Goal: Find specific page/section: Find specific page/section

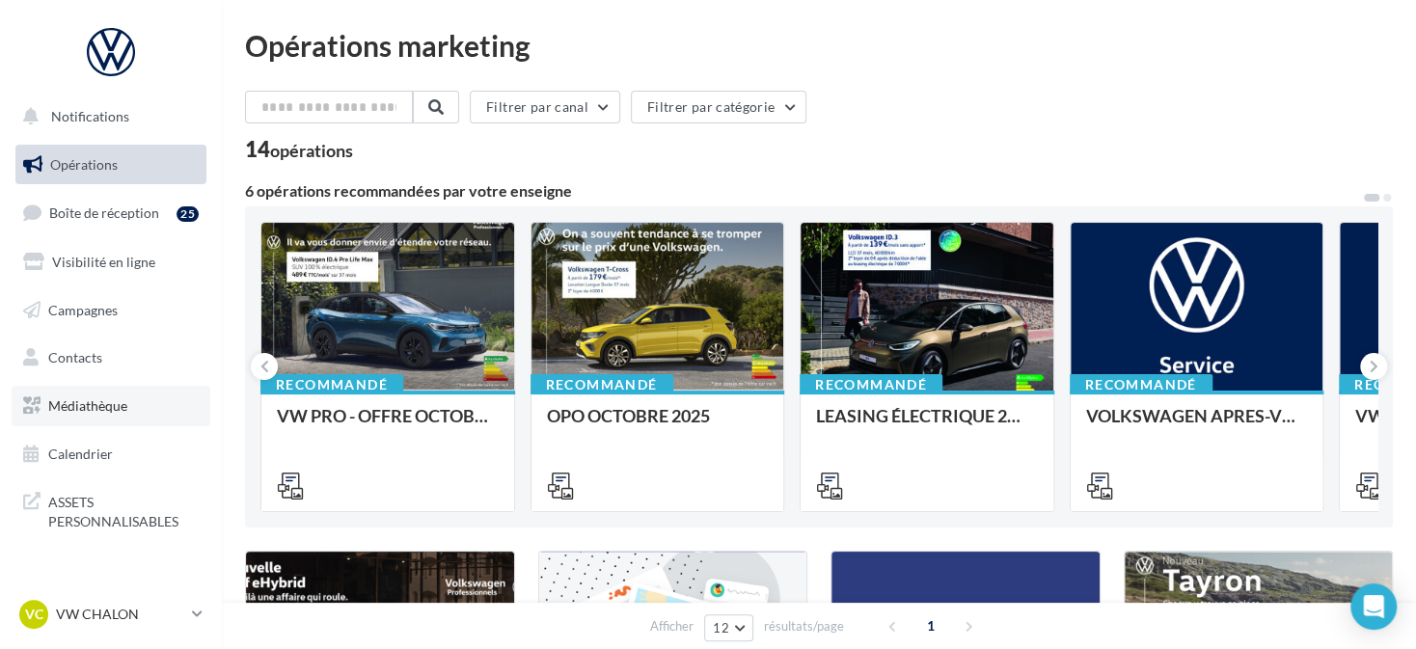
click at [174, 397] on link "Médiathèque" at bounding box center [111, 406] width 199 height 41
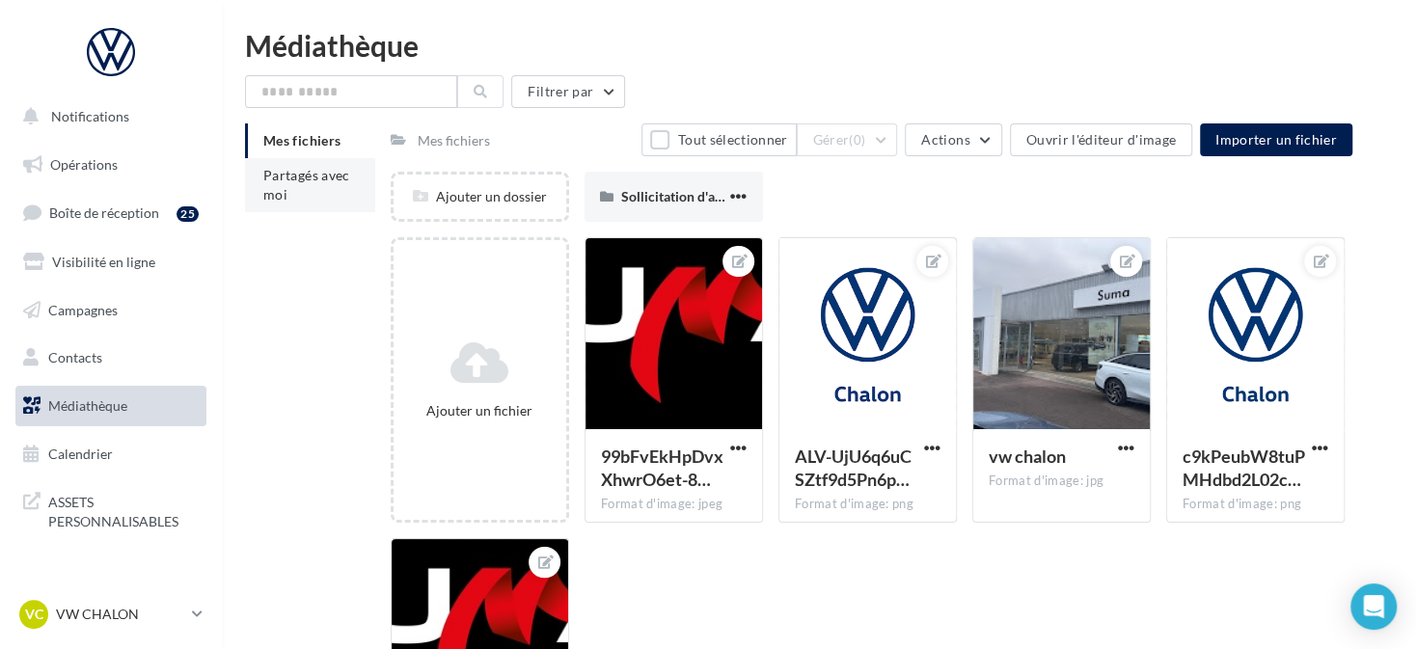
click at [312, 169] on span "Partagés avec moi" at bounding box center [306, 185] width 87 height 36
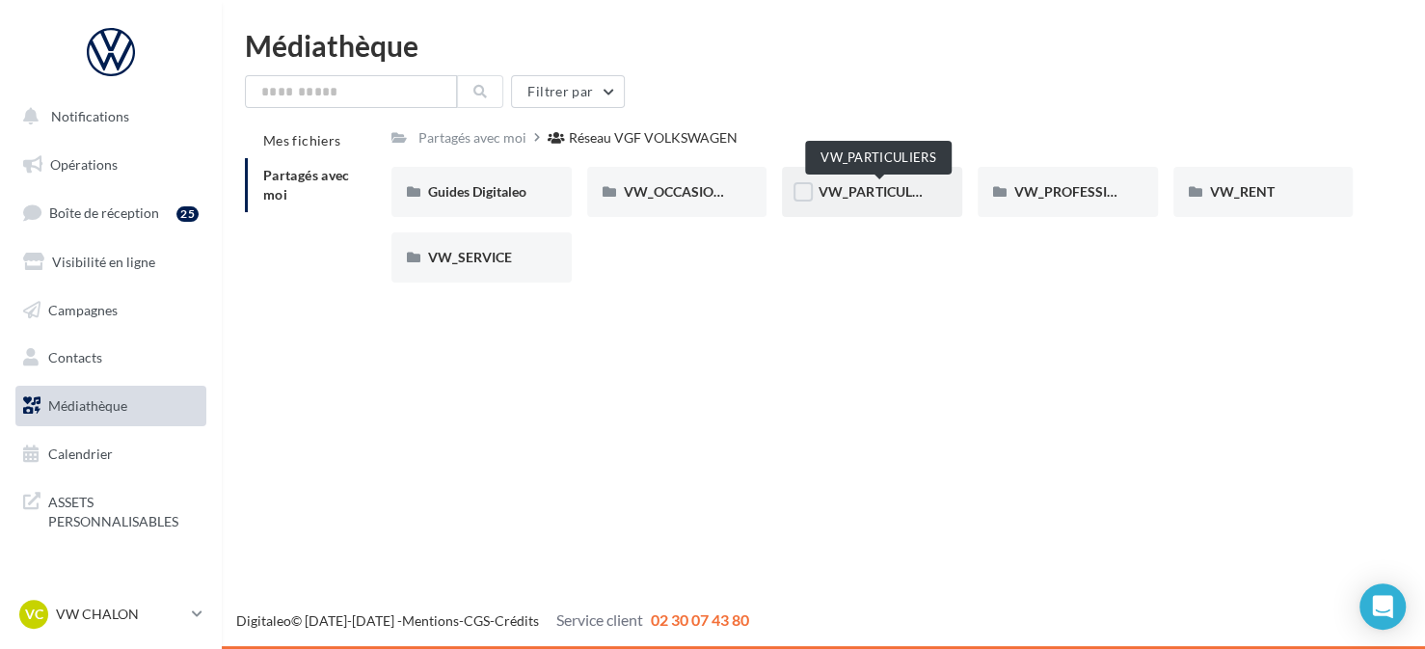
click at [903, 198] on span "VW_PARTICULIERS" at bounding box center [879, 191] width 121 height 16
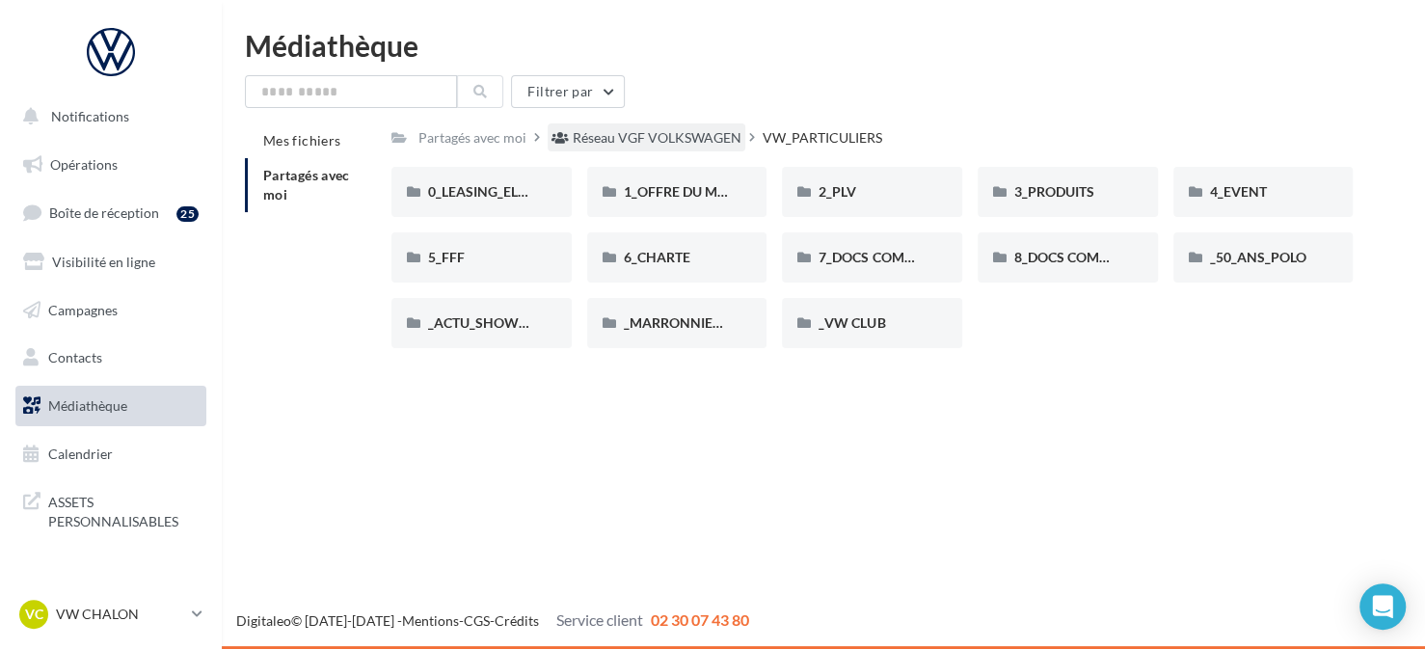
click at [689, 141] on div "Réseau VGF VOLKSWAGEN" at bounding box center [657, 137] width 169 height 19
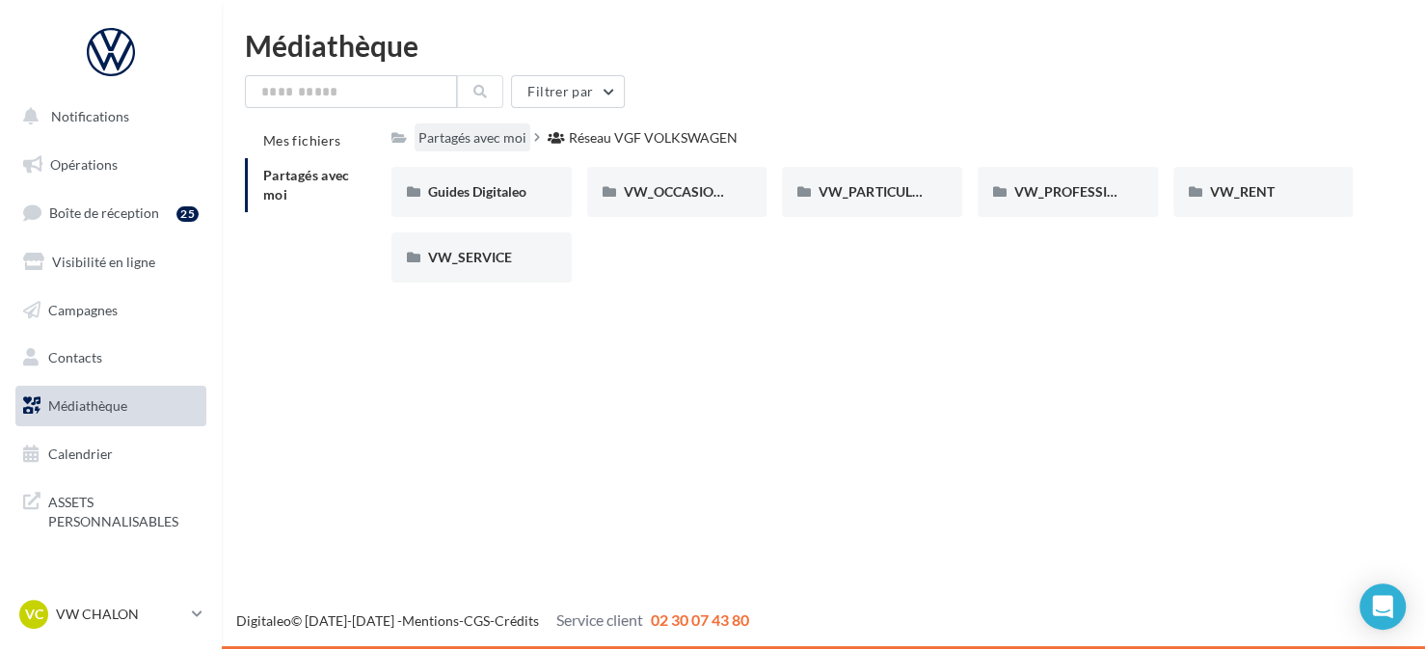
click at [507, 141] on div "Partagés avec moi" at bounding box center [473, 137] width 108 height 19
click at [448, 136] on div "Partagés avec moi" at bounding box center [473, 137] width 108 height 19
click at [534, 140] on icon at bounding box center [537, 137] width 6 height 14
click at [869, 204] on div "VW_PARTICULIERS" at bounding box center [872, 192] width 180 height 50
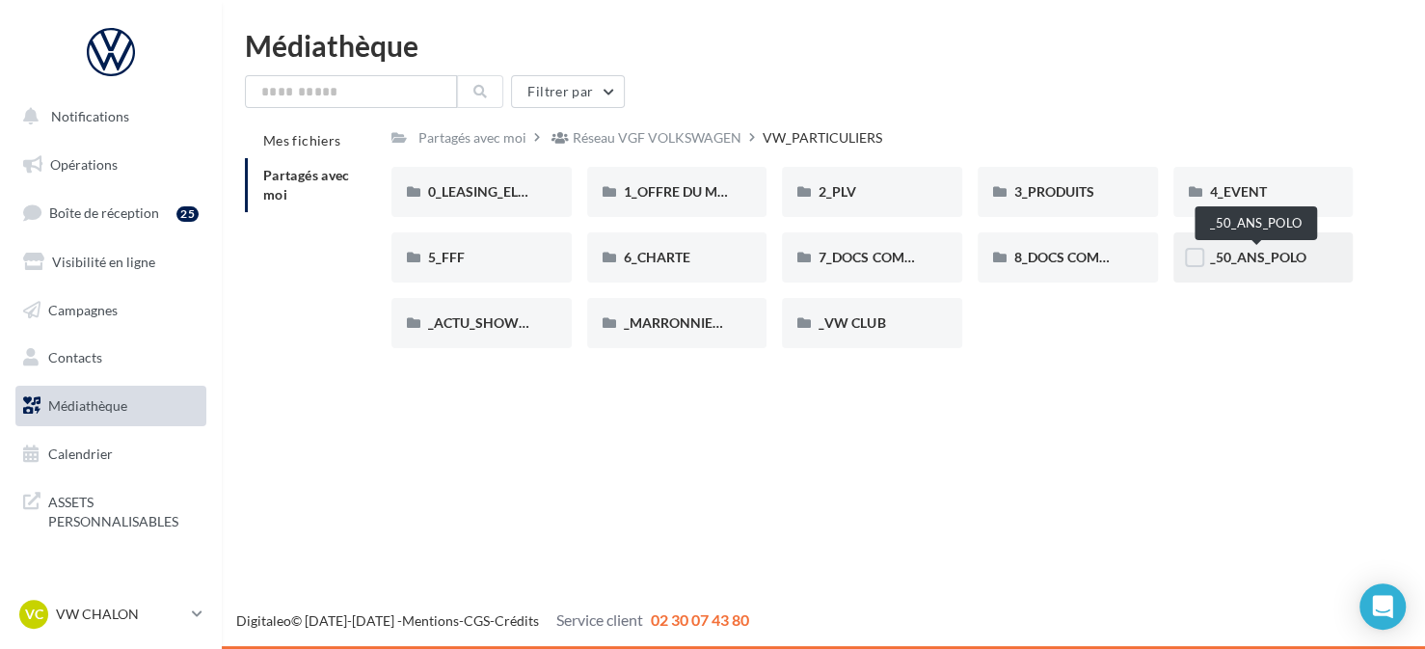
click at [1272, 262] on span "_50_ANS_POLO" at bounding box center [1258, 257] width 96 height 16
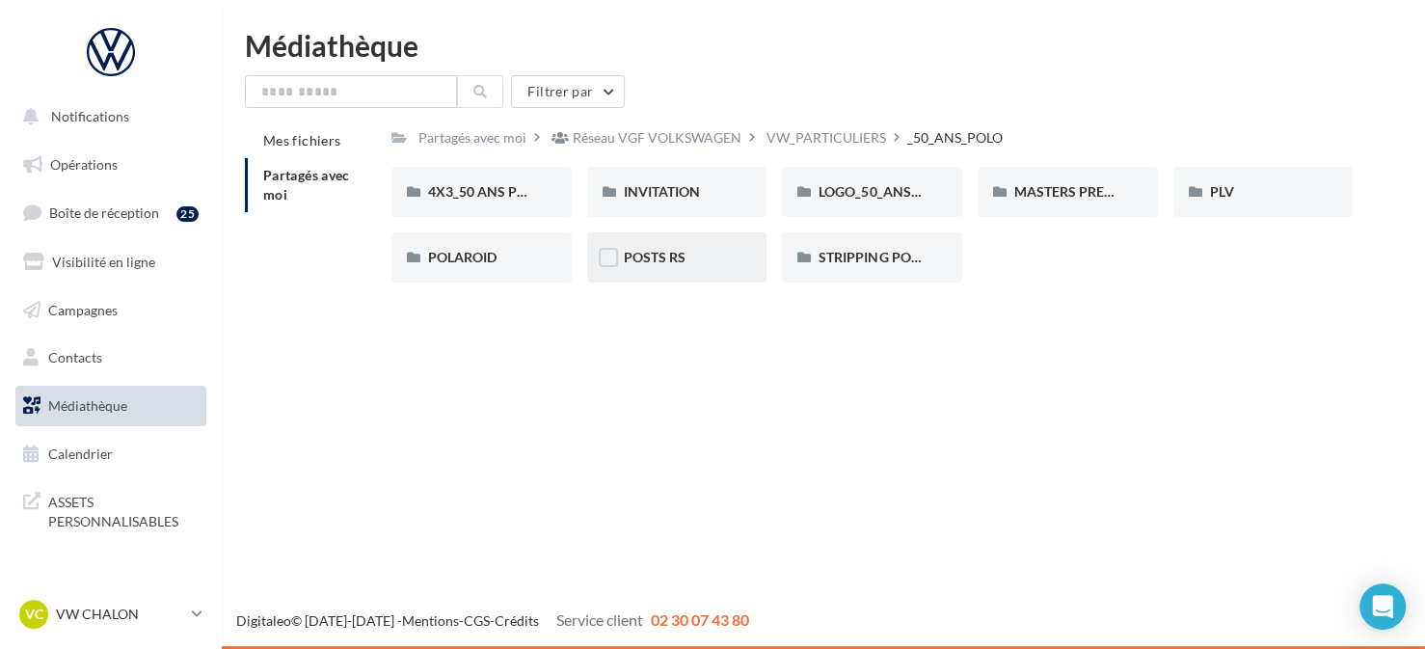
click at [668, 267] on div "POSTS RS" at bounding box center [677, 257] width 107 height 19
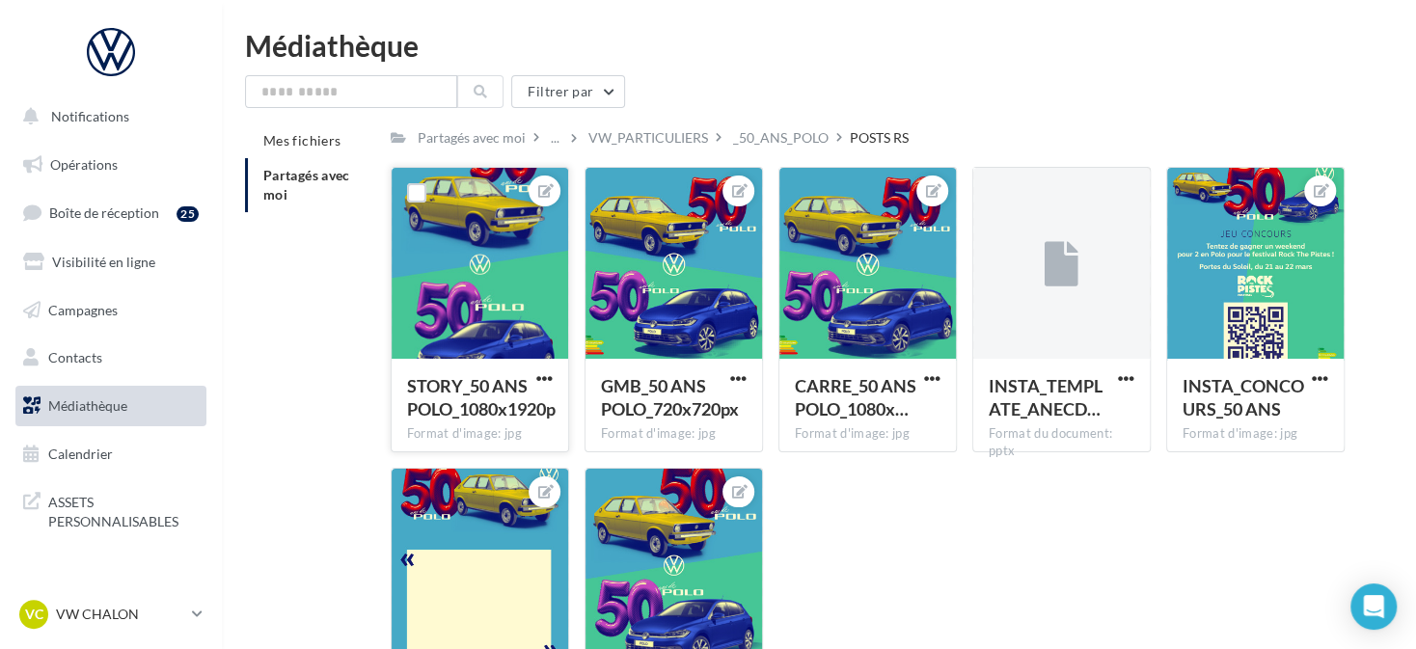
click at [502, 400] on span "STORY_50 ANS POLO_1080x1920p" at bounding box center [481, 397] width 149 height 44
click at [502, 393] on span "STORY_50 ANS POLO_1080x1920p" at bounding box center [481, 397] width 149 height 44
click at [463, 409] on span "STORY_50 ANS POLO_1080x1920p" at bounding box center [481, 397] width 149 height 44
click at [547, 264] on div at bounding box center [480, 264] width 176 height 193
click at [496, 262] on div at bounding box center [480, 264] width 176 height 193
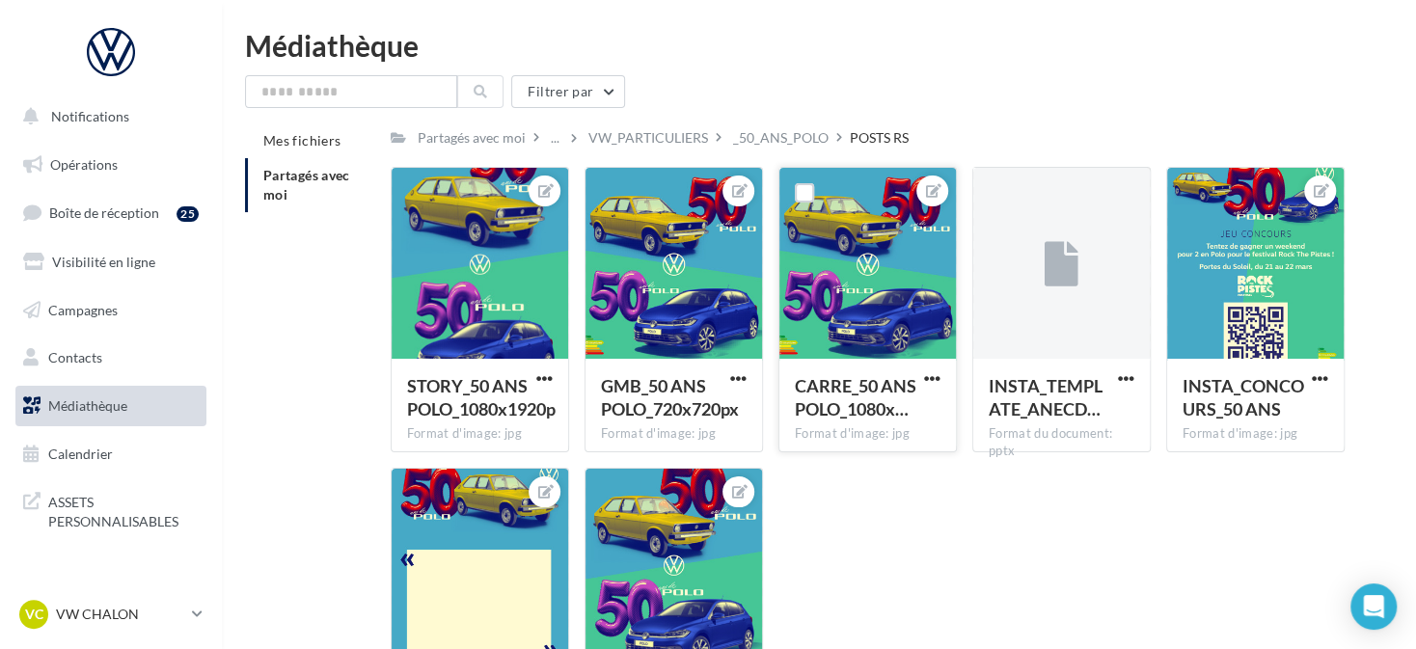
click at [882, 342] on div at bounding box center [867, 264] width 176 height 193
drag, startPoint x: 842, startPoint y: 240, endPoint x: 830, endPoint y: 243, distance: 11.9
click at [839, 239] on div at bounding box center [867, 264] width 176 height 193
click at [510, 286] on div at bounding box center [480, 264] width 176 height 193
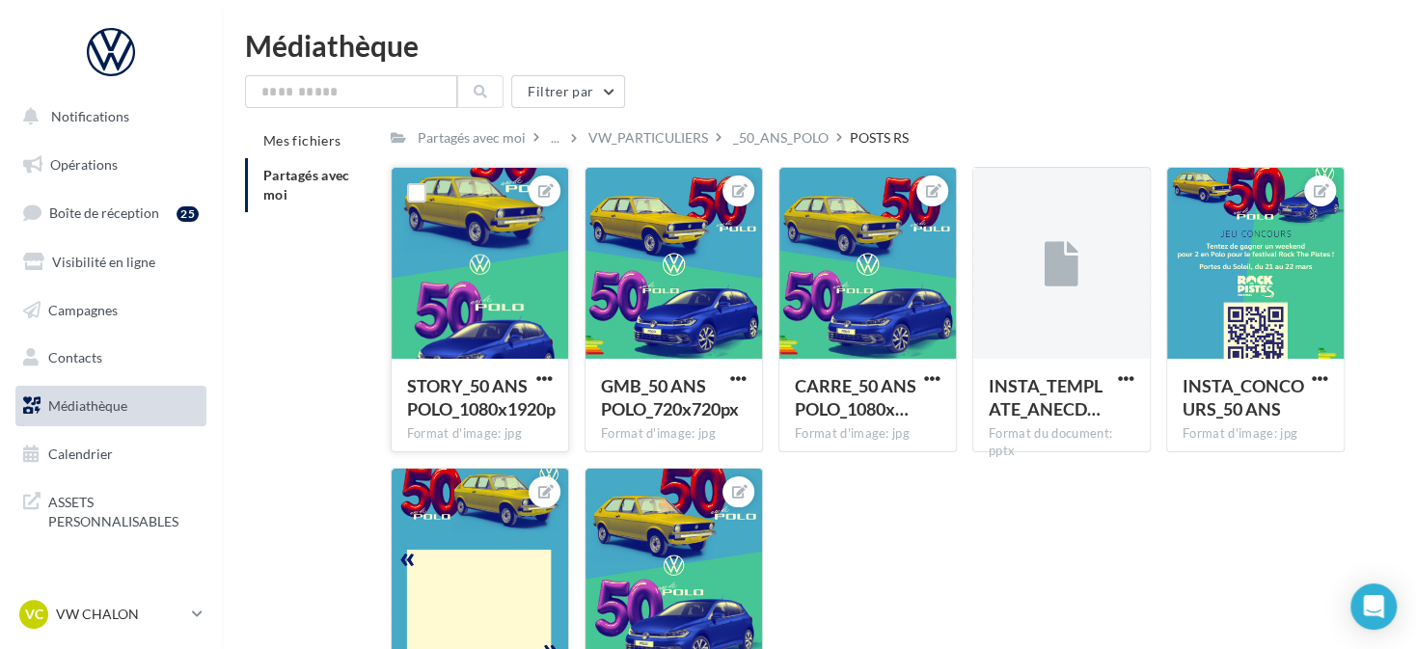
click at [510, 286] on div at bounding box center [480, 264] width 176 height 193
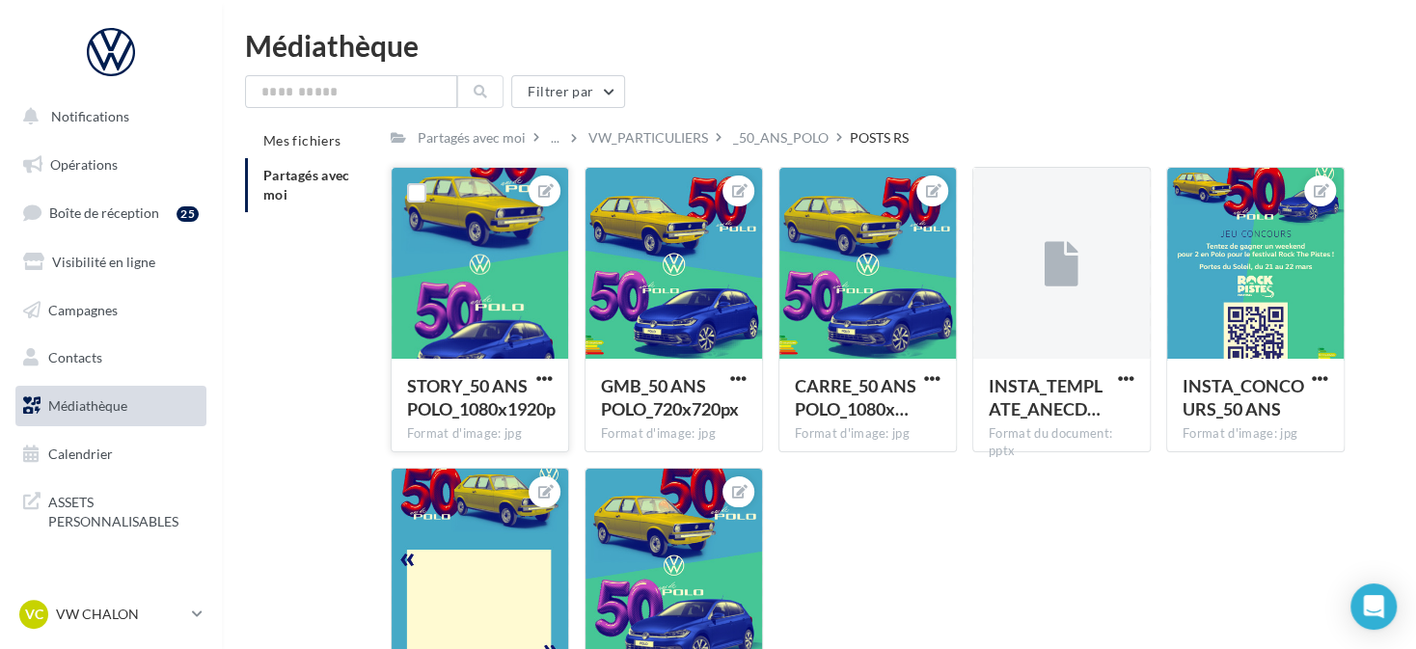
click at [510, 286] on div at bounding box center [480, 264] width 176 height 193
click at [726, 321] on div at bounding box center [673, 264] width 176 height 193
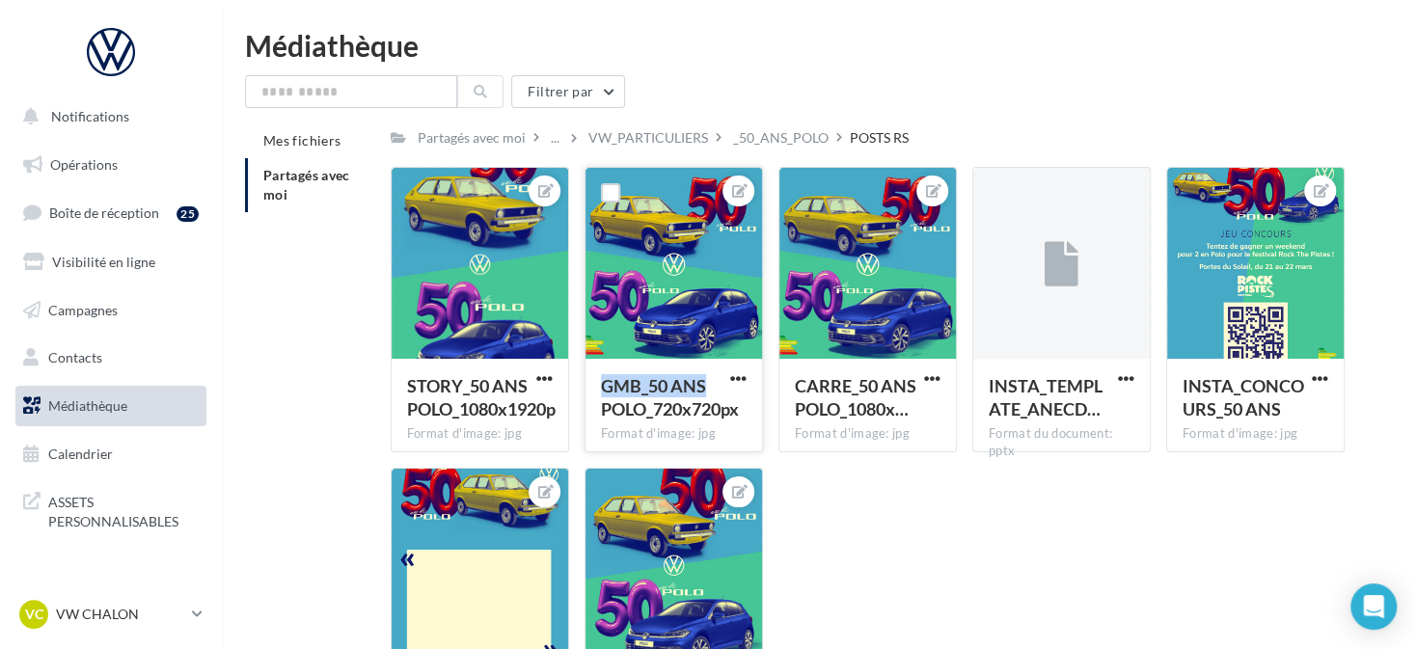
drag, startPoint x: 726, startPoint y: 321, endPoint x: 717, endPoint y: 396, distance: 75.8
click at [717, 396] on div "GMB_50 ANS POLO_720x720px Format d'image: jpg" at bounding box center [673, 309] width 178 height 285
click at [713, 330] on div at bounding box center [673, 264] width 176 height 193
drag, startPoint x: 714, startPoint y: 354, endPoint x: 714, endPoint y: 369, distance: 15.4
click at [714, 369] on div "GMB_50 ANS POLO_720x720px Format d'image: jpg" at bounding box center [673, 309] width 178 height 285
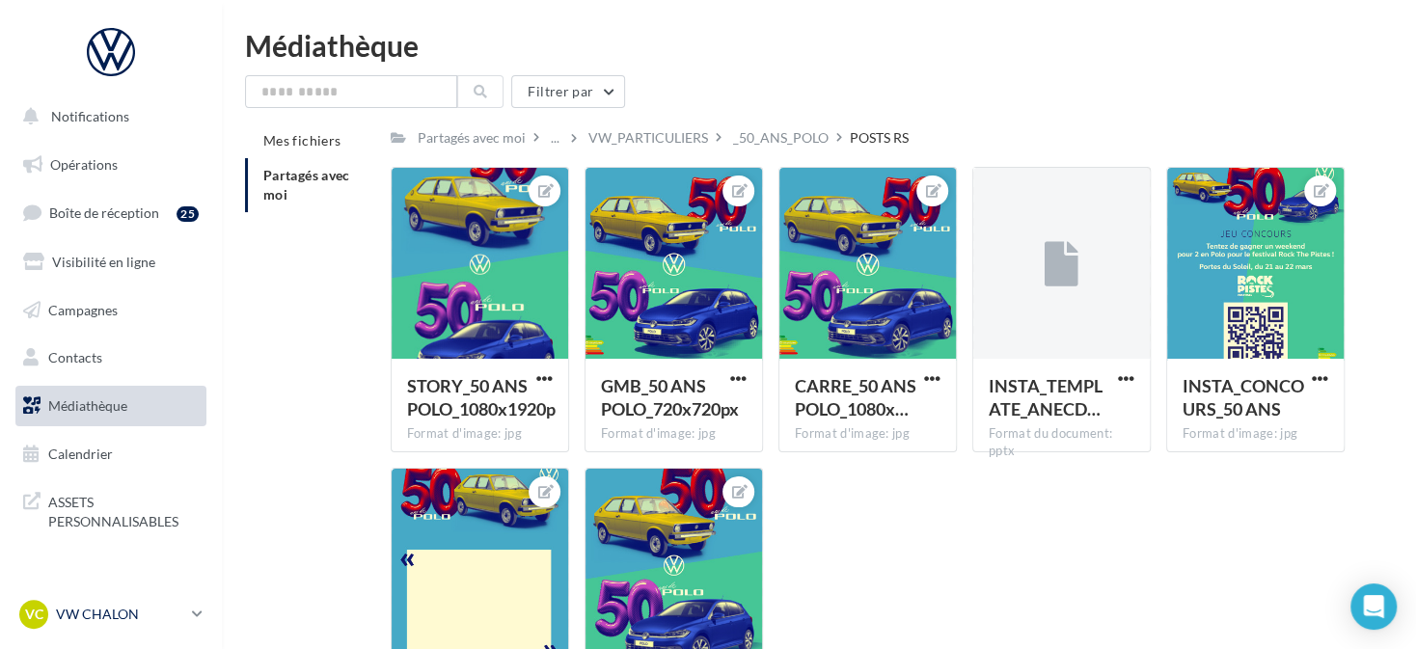
click at [95, 619] on p "VW CHALON" at bounding box center [120, 614] width 128 height 19
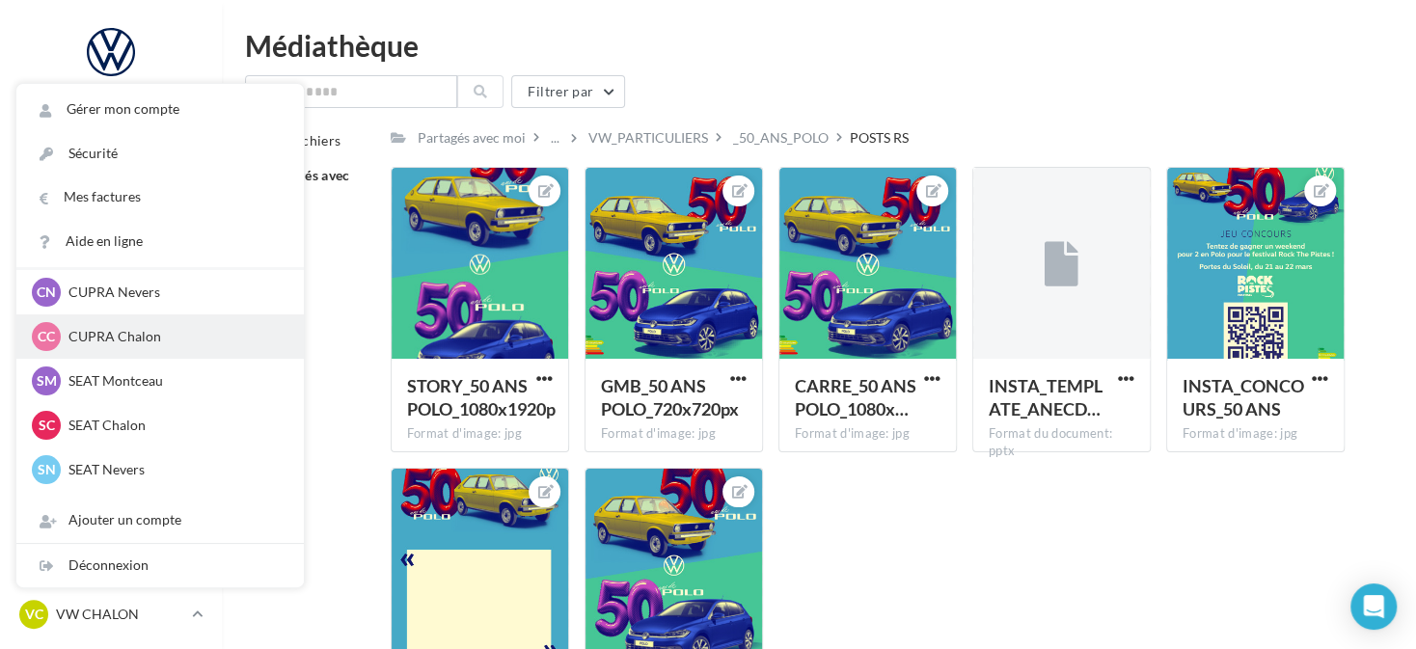
scroll to position [96, 0]
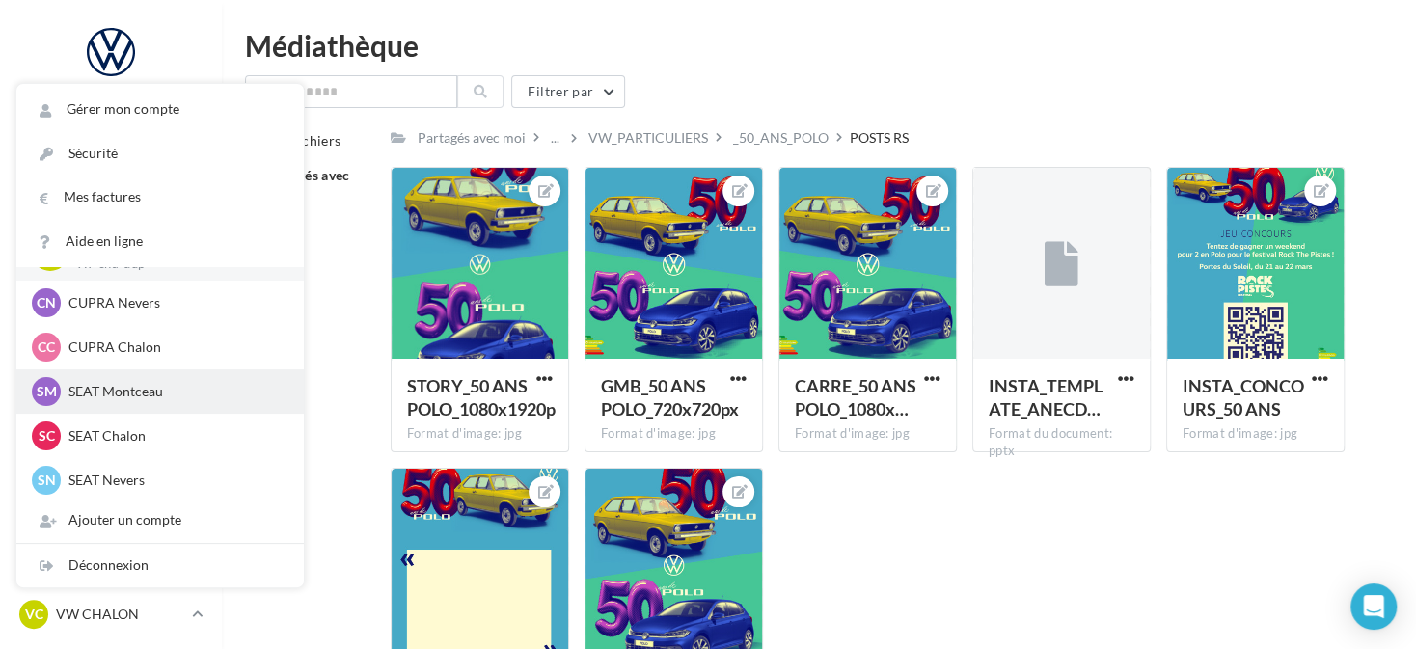
click at [190, 398] on p "SEAT Montceau" at bounding box center [174, 391] width 212 height 19
